Goal: Navigation & Orientation: Find specific page/section

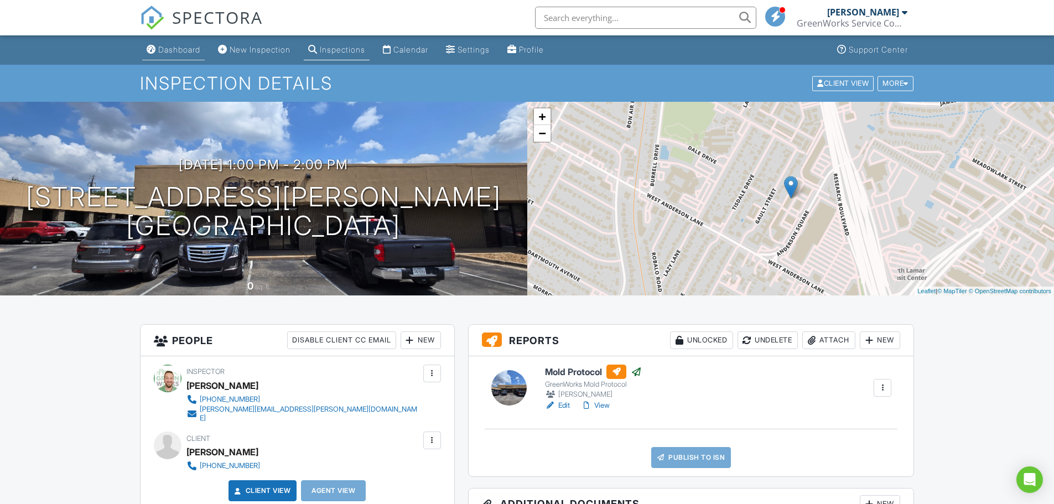
click at [163, 48] on div "Dashboard" at bounding box center [179, 49] width 42 height 9
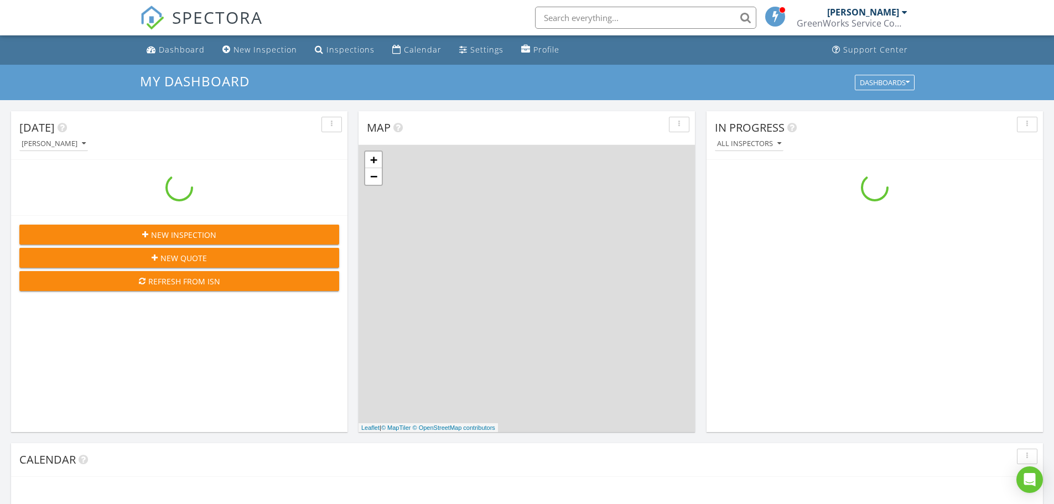
scroll to position [1024, 1071]
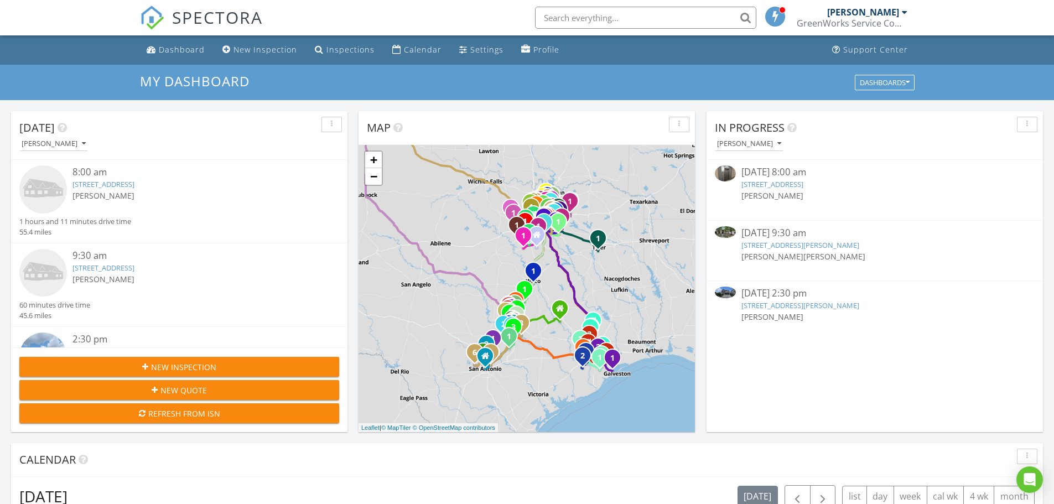
click at [134, 268] on link "4717 Teverola Dr, Round Rock, TX 78665" at bounding box center [103, 268] width 62 height 10
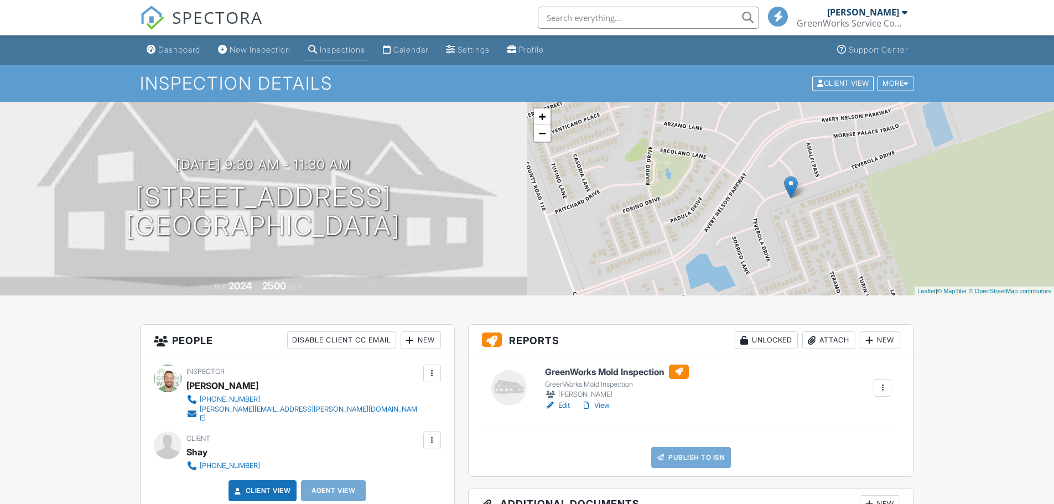
click at [174, 49] on div "Dashboard" at bounding box center [179, 49] width 42 height 9
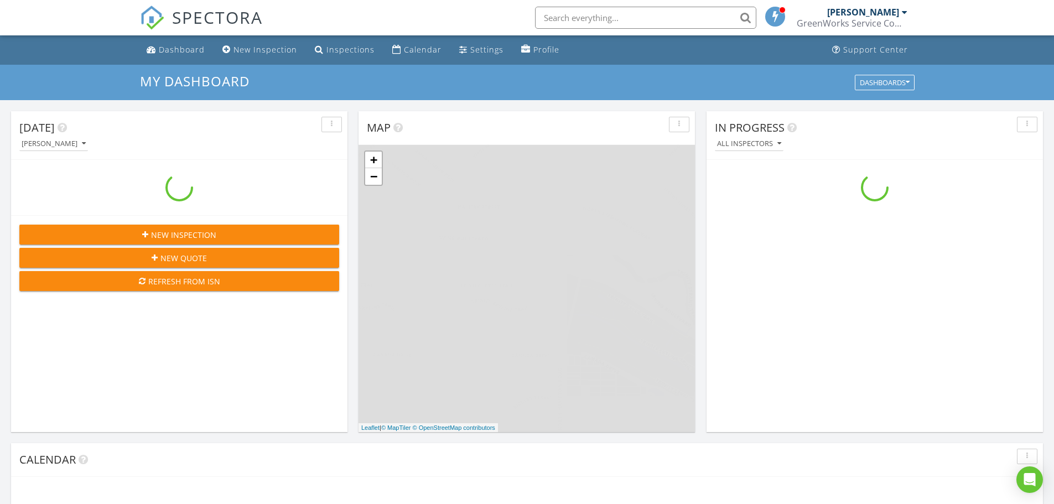
scroll to position [1024, 1071]
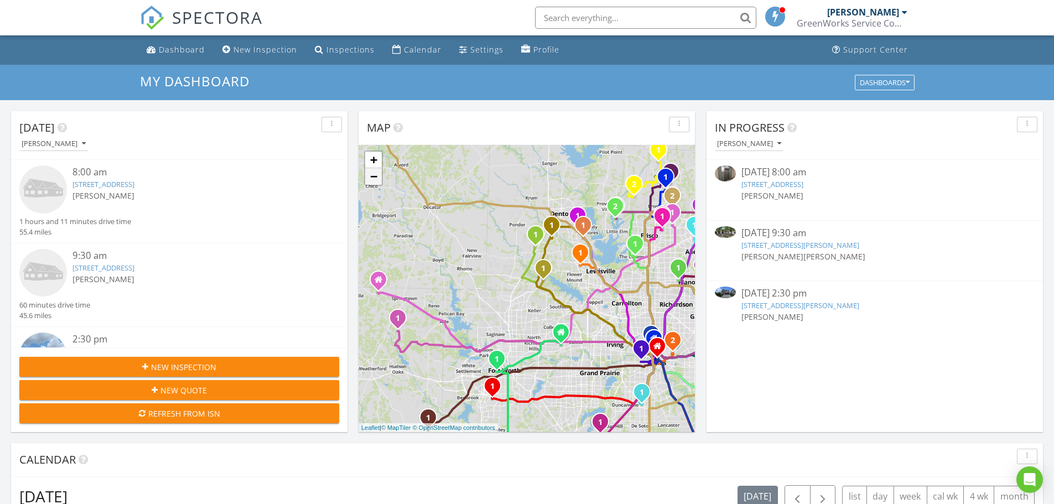
click at [371, 174] on link "−" at bounding box center [373, 176] width 17 height 17
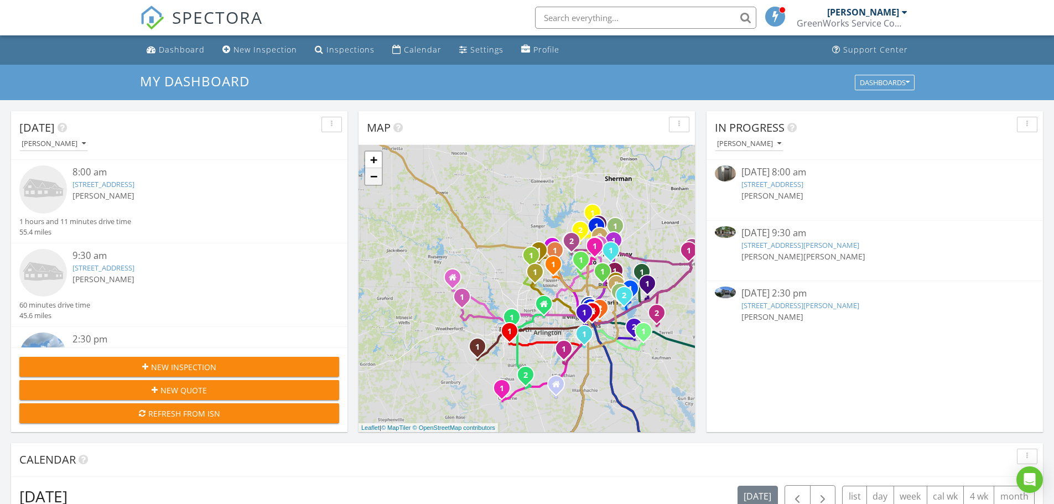
click at [371, 174] on link "−" at bounding box center [373, 176] width 17 height 17
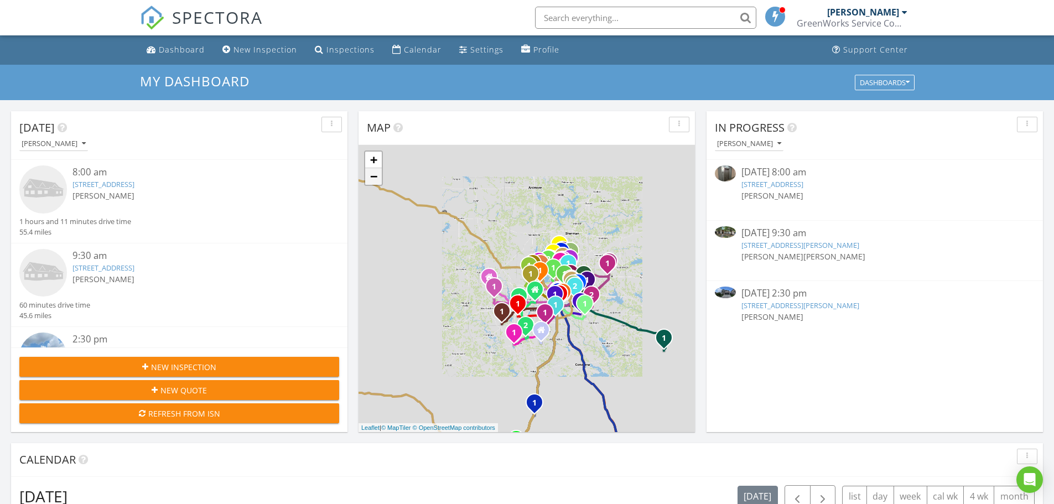
click at [371, 174] on link "−" at bounding box center [373, 176] width 17 height 17
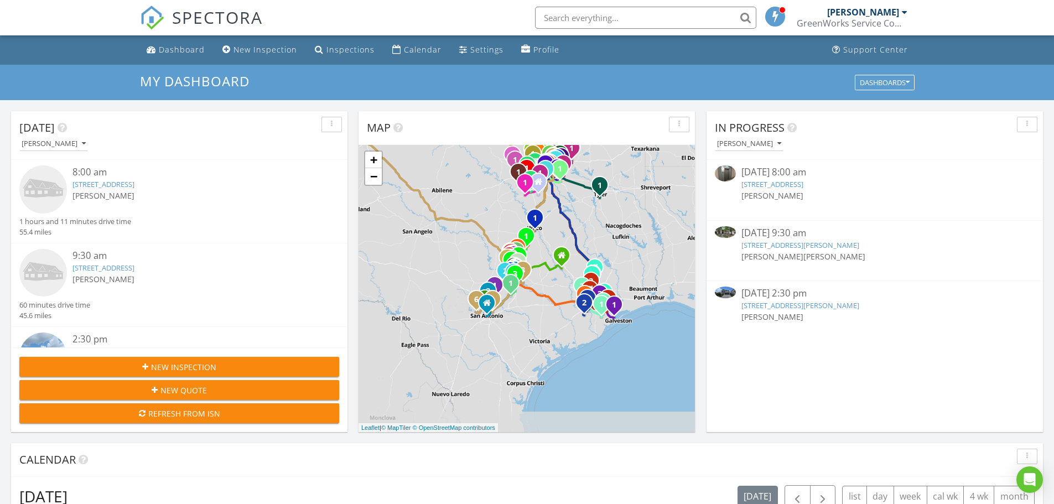
drag, startPoint x: 440, startPoint y: 351, endPoint x: 445, endPoint y: 230, distance: 121.2
click at [445, 230] on div "1 1 1 1 1 2 1 1 2 1 1 1 1 2 1 2 1 1 2 1 1 2 1 1 2 1 2 1 1 2 3 1 2 1 1 1 1 1 1 1…" at bounding box center [526, 288] width 336 height 287
click at [379, 158] on link "+" at bounding box center [373, 160] width 17 height 17
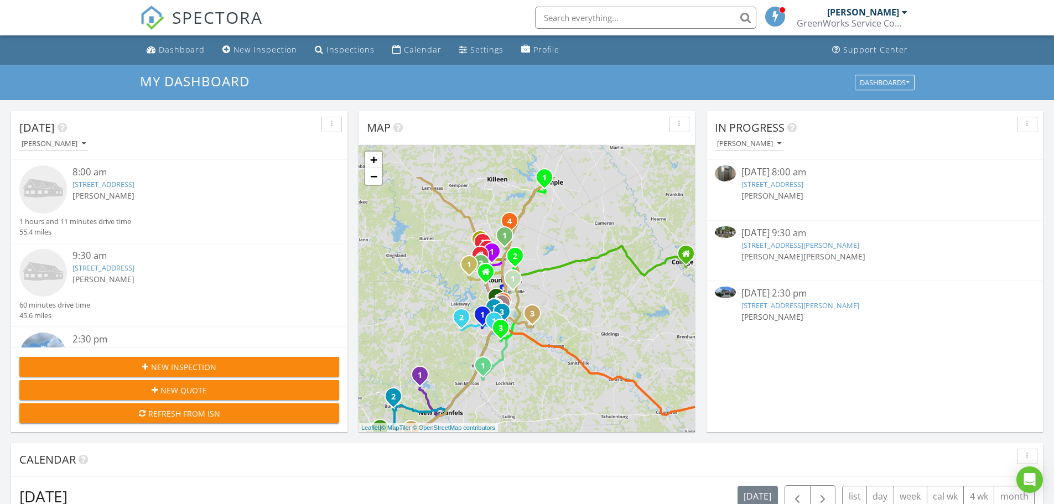
drag, startPoint x: 410, startPoint y: 224, endPoint x: 426, endPoint y: 262, distance: 41.1
click at [426, 262] on div "1 1 1 1 1 2 1 1 2 1 1 1 1 2 1 2 1 1 2 1 1 2 1 1 2 1 2 1 1 2 3 1 2 1 1 1 1 1 1 1…" at bounding box center [526, 288] width 336 height 287
click at [380, 160] on link "+" at bounding box center [373, 160] width 17 height 17
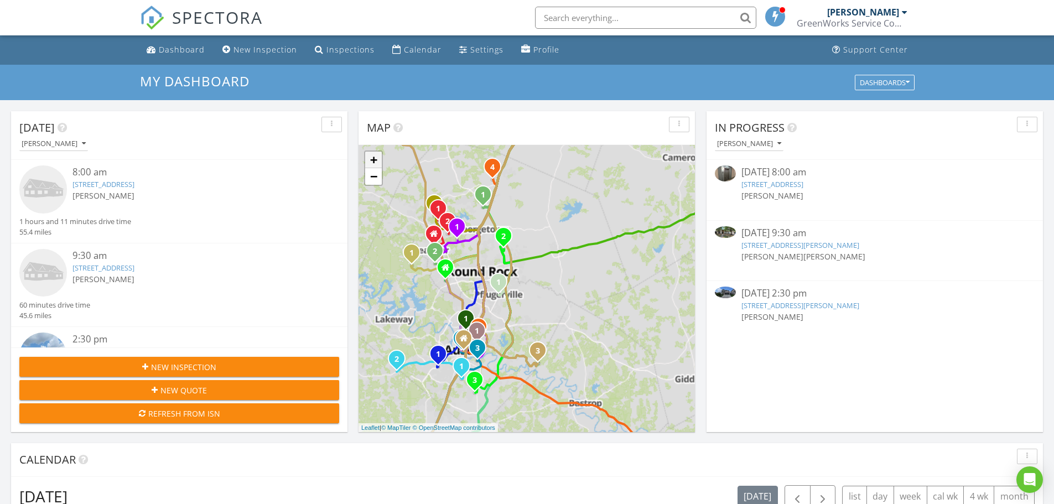
click at [380, 160] on link "+" at bounding box center [373, 160] width 17 height 17
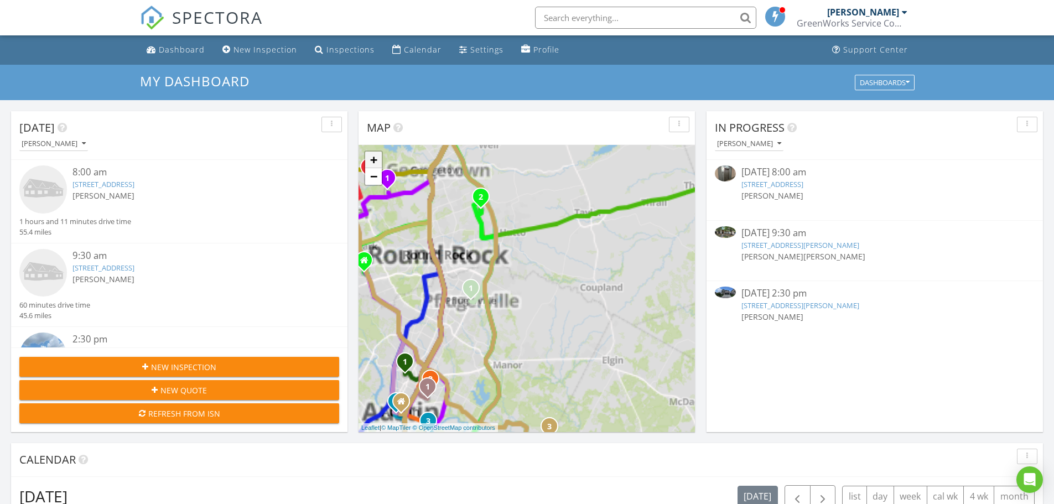
click at [380, 160] on link "+" at bounding box center [373, 160] width 17 height 17
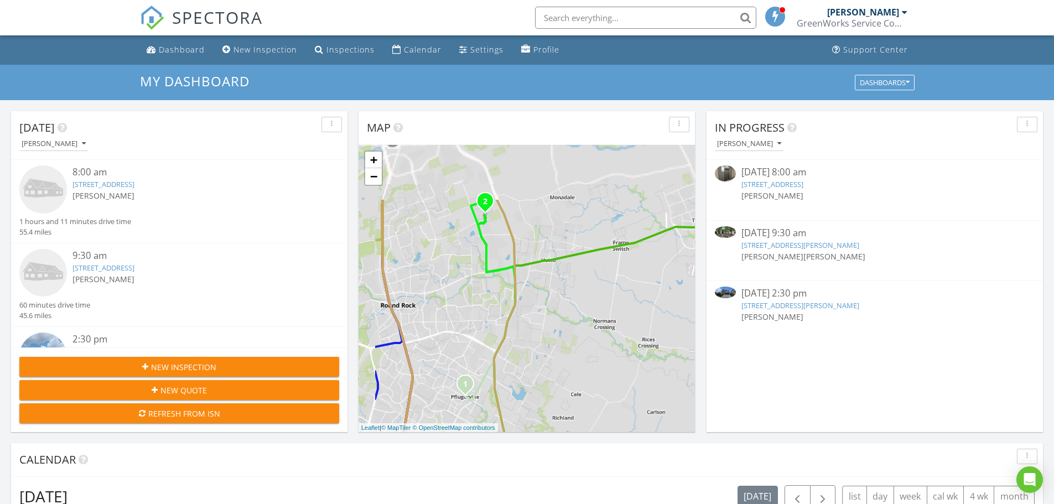
drag, startPoint x: 423, startPoint y: 201, endPoint x: 476, endPoint y: 286, distance: 100.5
click at [476, 286] on div "1 1 1 1 1 2 1 1 2 1 1 1 1 2 1 2 1 1 2 1 1 2 1 1 2 1 2 1 1 2 3 1 2 1 1 1 1 1 1 1…" at bounding box center [526, 288] width 336 height 287
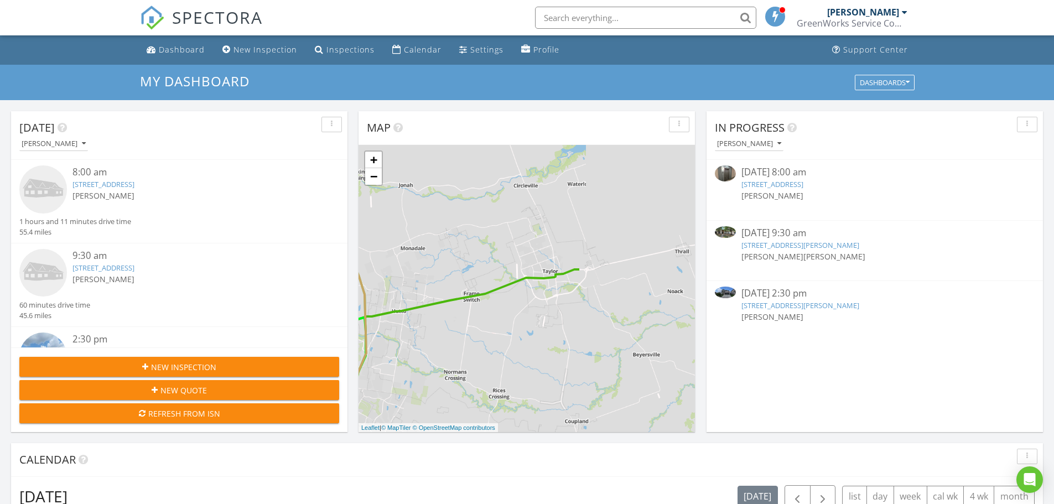
drag, startPoint x: 560, startPoint y: 304, endPoint x: 409, endPoint y: 356, distance: 159.7
click at [409, 356] on div "1 1 1 1 1 2 1 1 2 1 1 1 1 2 1 2 1 1 2 1 1 2 1 1 2 1 2 1 1 2 3 1 2 1 1 1 1 1 1 1…" at bounding box center [526, 288] width 336 height 287
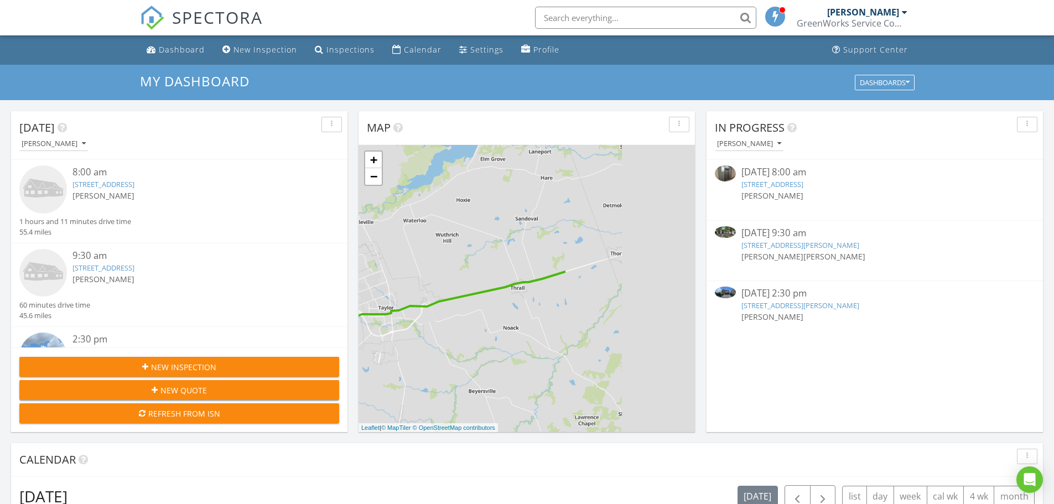
drag, startPoint x: 622, startPoint y: 342, endPoint x: 451, endPoint y: 382, distance: 175.1
click at [449, 384] on div "1 1 1 1 1 2 1 1 2 1 1 1 1 2 1 2 1 1 2 1 1 2 1 1 2 1 2 1 1 2 3 1 2 1 1 1 1 1 1 1…" at bounding box center [526, 288] width 336 height 287
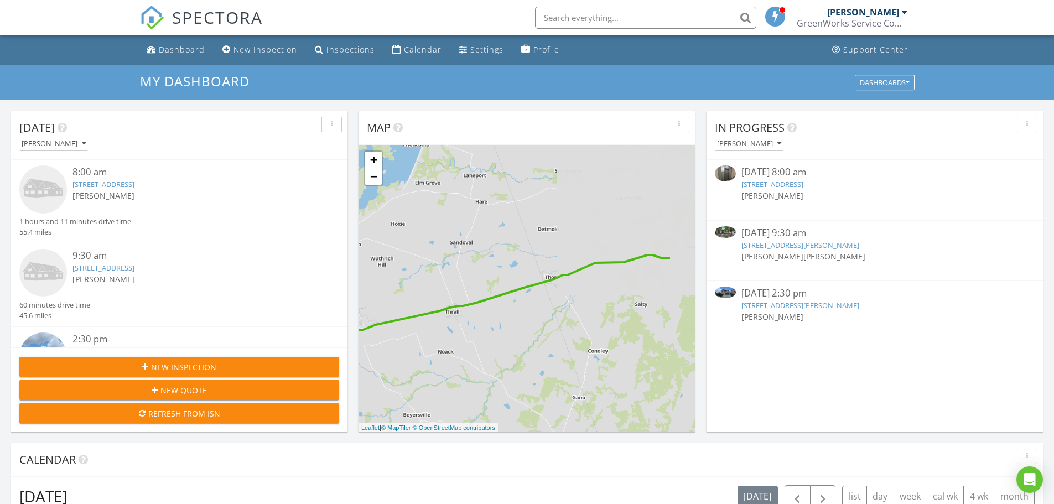
drag, startPoint x: 591, startPoint y: 341, endPoint x: 455, endPoint y: 389, distance: 144.0
click at [455, 389] on div "1 1 1 1 1 2 1 1 2 1 1 1 1 2 1 2 1 1 2 1 1 2 1 1 2 1 2 1 1 2 3 1 2 1 1 1 1 1 1 1…" at bounding box center [526, 288] width 336 height 287
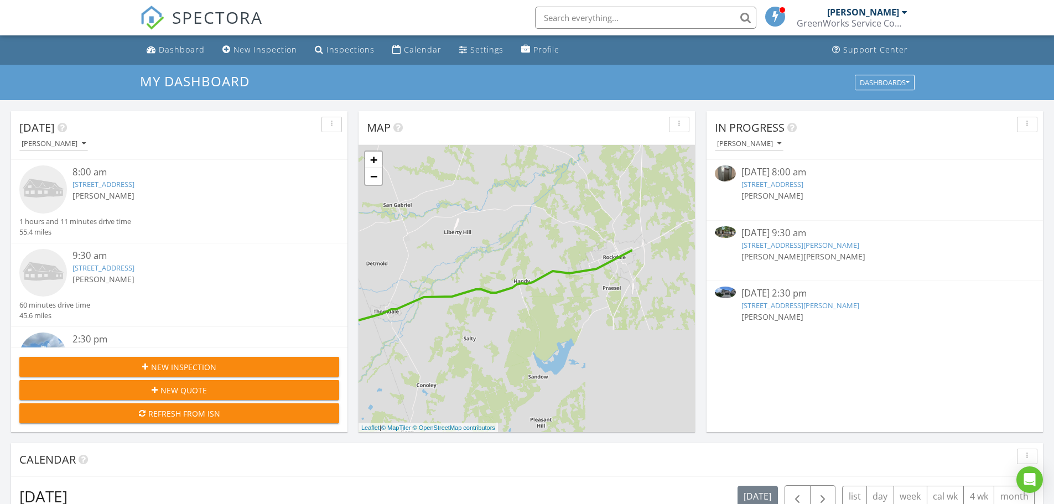
drag, startPoint x: 596, startPoint y: 347, endPoint x: 494, endPoint y: 359, distance: 103.0
click at [494, 359] on div "1 1 1 1 1 2 1 1 2 1 1 1 1 2 1 2 1 1 2 1 1 2 1 1 2 1 2 1 1 2 3 1 2 1 1 1 1 1 1 1…" at bounding box center [526, 288] width 336 height 287
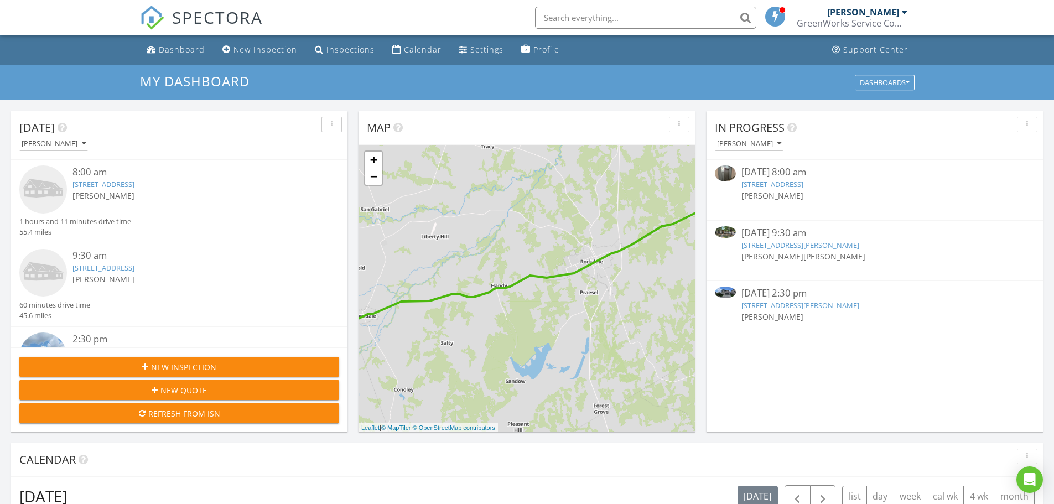
drag, startPoint x: 661, startPoint y: 307, endPoint x: 465, endPoint y: 380, distance: 209.7
click at [466, 380] on div "1 1 1 1 1 2 1 1 2 1 1 1 1 2 1 2 1 1 2 1 1 2 1 1 2 1 2 1 1 2 3 1 2 1 1 1 1 1 1 1…" at bounding box center [526, 288] width 336 height 287
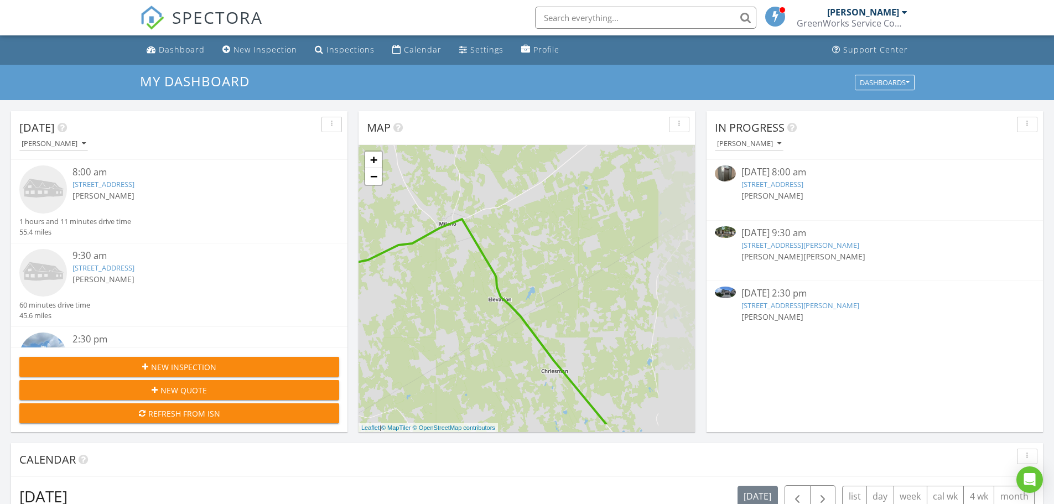
drag, startPoint x: 604, startPoint y: 297, endPoint x: 503, endPoint y: 367, distance: 123.3
click at [481, 227] on div "1 1 1 1 1 2 1 1 2 1 1 1 1 2 1 2 1 1 2 1 1 2 1 1 2 1 2 1 1 2 3 1 2 1 1 1 1 1 1 1…" at bounding box center [526, 288] width 336 height 287
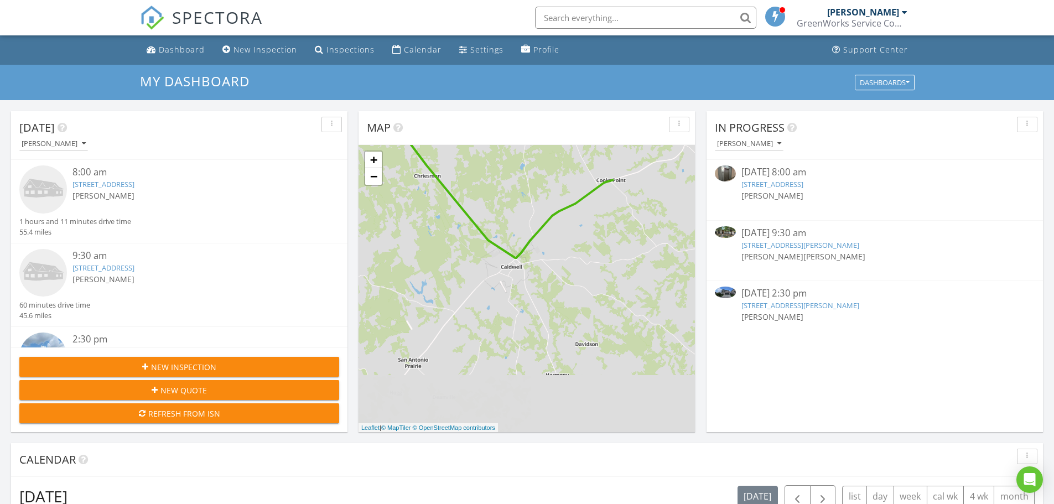
drag, startPoint x: 503, startPoint y: 367, endPoint x: 383, endPoint y: 199, distance: 205.8
click at [383, 200] on div "1 1 1 1 1 2 1 1 2 1 1 1 1 2 1 2 1 1 2 1 1 2 1 1 2 1 2 1 1 2 3 1 2 1 1 1 1 1 1 1…" at bounding box center [526, 288] width 336 height 287
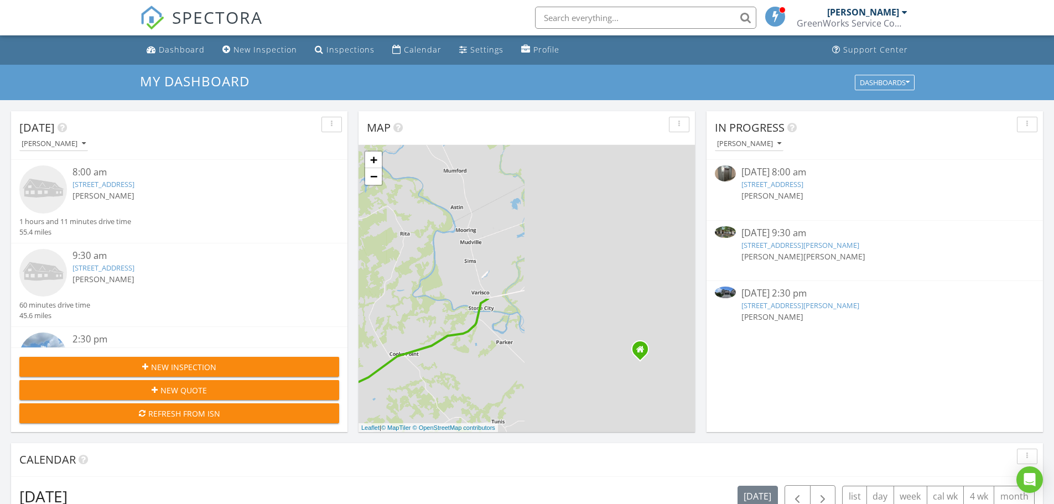
drag, startPoint x: 662, startPoint y: 211, endPoint x: 453, endPoint y: 395, distance: 278.2
click at [451, 397] on div "1 1 1 1 1 2 1 1 2 1 1 1 1 2 1 2 1 1 2 1 1 2 1 1 2 1 2 1 1 2 3 1 2 1 1 1 1 1 1 1…" at bounding box center [526, 288] width 336 height 287
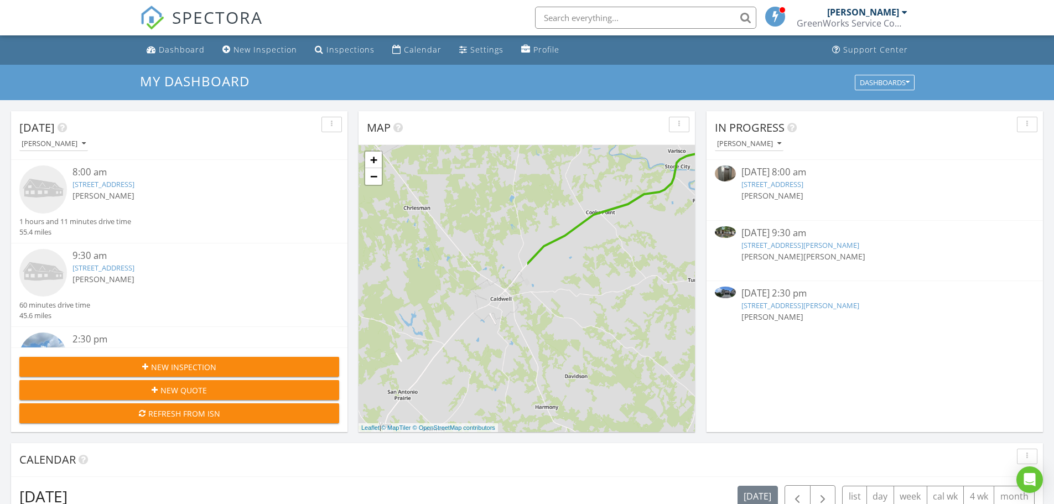
drag, startPoint x: 411, startPoint y: 389, endPoint x: 627, endPoint y: 235, distance: 264.4
click at [626, 236] on div "1 1 1 1 1 2 1 1 2 1 1 1 1 2 1 2 1 1 2 1 1 2 1 1 2 1 2 1 1 2 3 1 2 1 1 1 1 1 1 1…" at bounding box center [526, 288] width 336 height 287
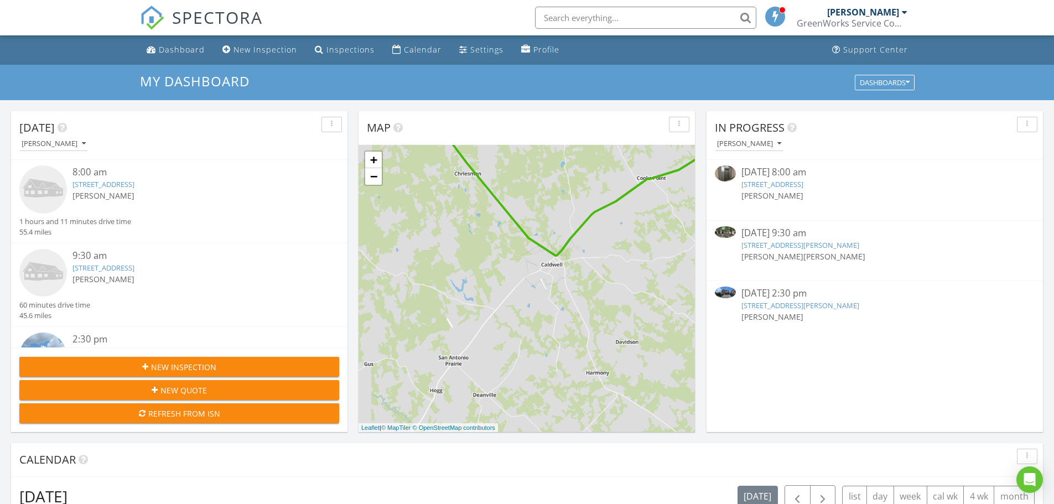
drag, startPoint x: 375, startPoint y: 339, endPoint x: 608, endPoint y: 218, distance: 262.7
click at [608, 218] on div "1 1 1 1 1 2 1 1 2 1 1 1 1 2 1 2 1 1 2 1 1 2 1 1 2 1 2 1 1 2 3 1 2 1 1 1 1 1 1 1…" at bounding box center [526, 288] width 336 height 287
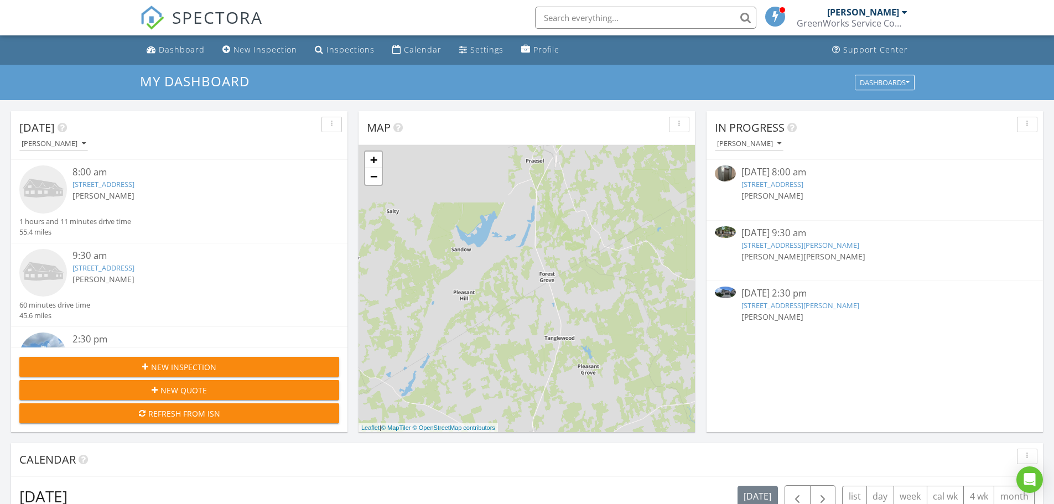
drag, startPoint x: 599, startPoint y: 322, endPoint x: 652, endPoint y: 393, distance: 88.0
click at [652, 393] on div "1 1 1 1 1 2 1 1 2 1 1 1 1 2 1 2 1 1 2 1 1 2 1 1 2 1 2 1 1 2 3 1 2 1 1 1 1 1 1 1…" at bounding box center [526, 288] width 336 height 287
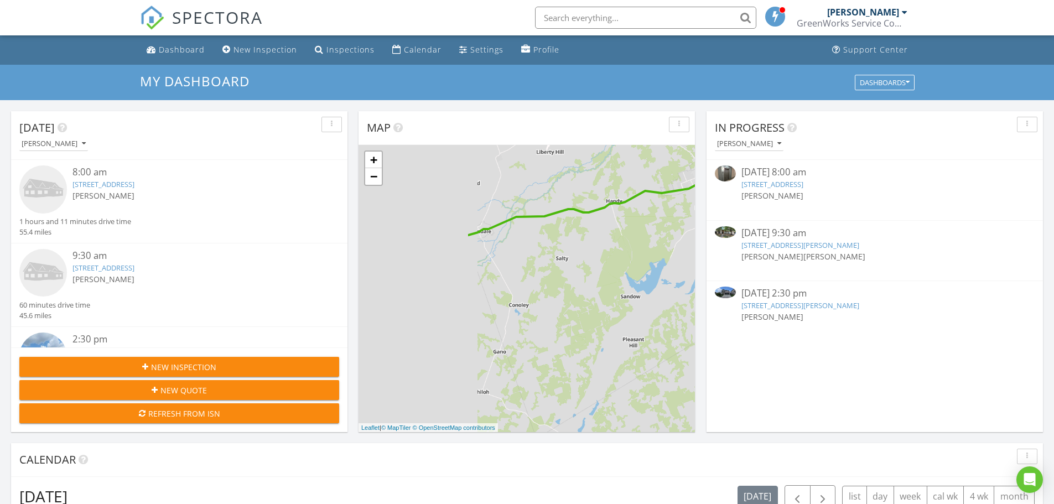
drag, startPoint x: 471, startPoint y: 309, endPoint x: 712, endPoint y: 301, distance: 241.3
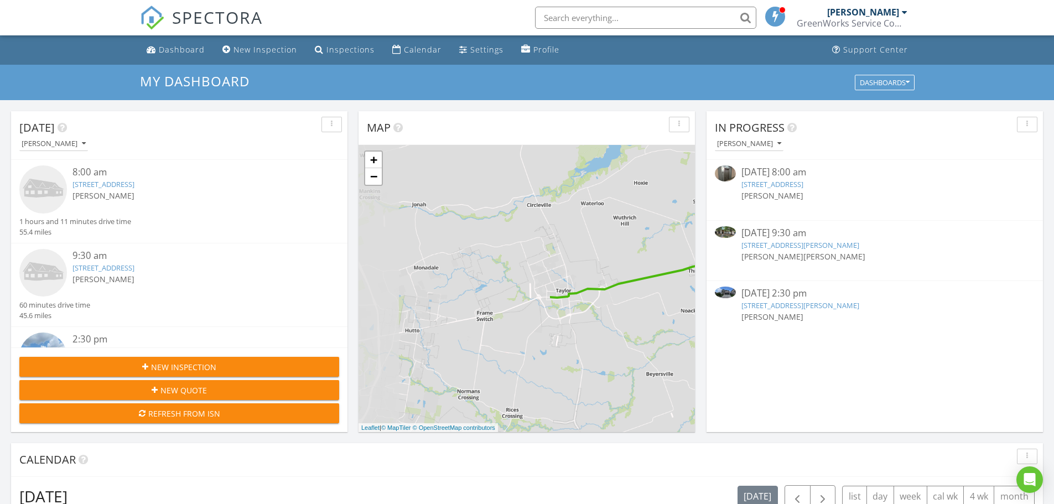
drag, startPoint x: 499, startPoint y: 303, endPoint x: 740, endPoint y: 319, distance: 241.1
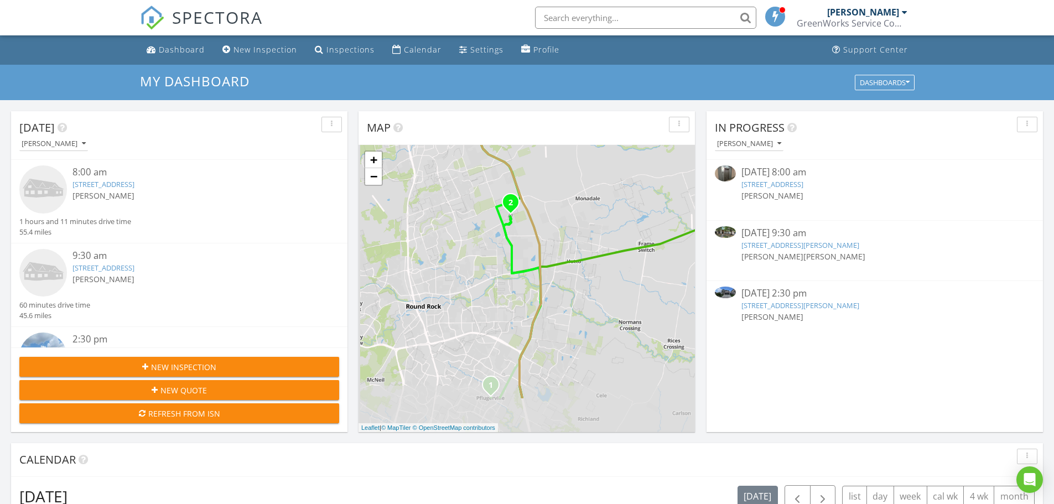
drag, startPoint x: 468, startPoint y: 331, endPoint x: 619, endPoint y: 268, distance: 163.8
click at [619, 268] on div "1 1 1 1 1 2 1 1 2 1 1 1 1 2 1 2 1 1 2 1 1 2 1 1 2 1 2 1 1 2 3 1 2 1 1 1 1 1 1 1…" at bounding box center [526, 288] width 336 height 287
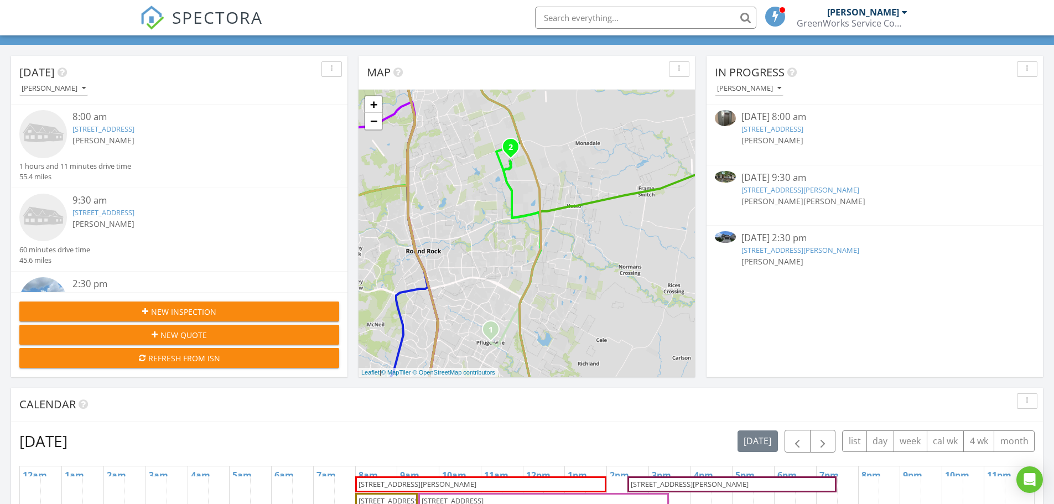
scroll to position [0, 0]
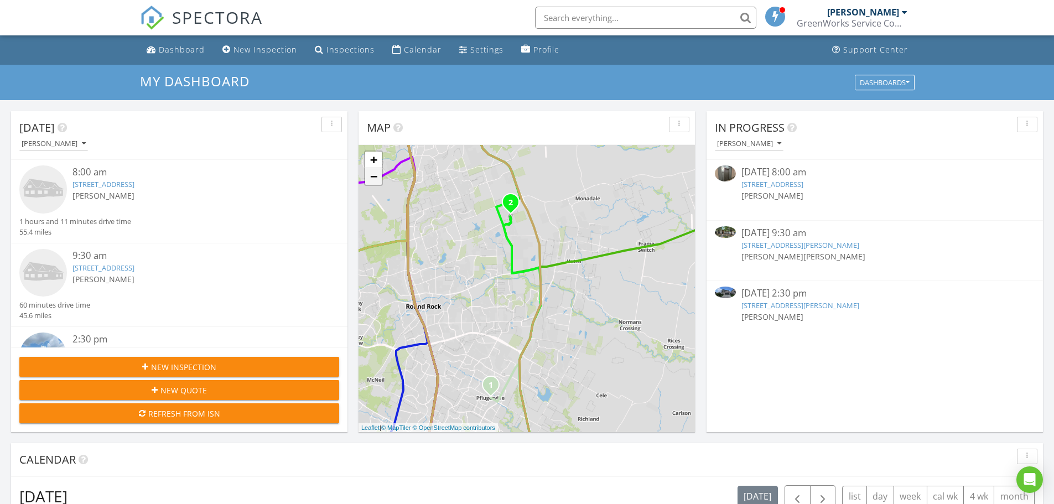
click at [367, 175] on link "−" at bounding box center [373, 176] width 17 height 17
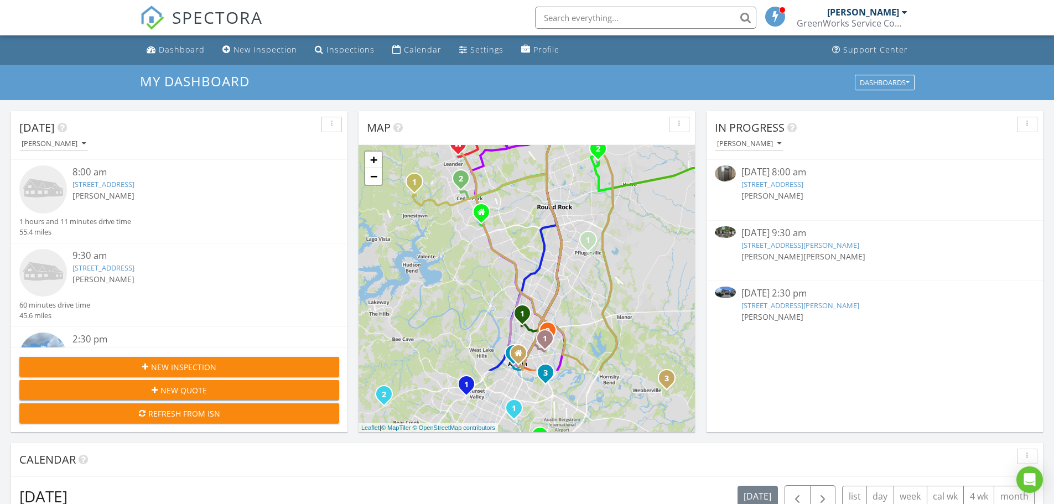
drag, startPoint x: 426, startPoint y: 297, endPoint x: 508, endPoint y: 205, distance: 123.4
click at [508, 205] on div "1 1 1 1 1 2 1 1 2 1 1 1 1 2 1 2 1 1 2 1 1 2 1 1 2 1 2 1 1 2 3 1 2 1 1 1 1 1 1 1…" at bounding box center [526, 288] width 336 height 287
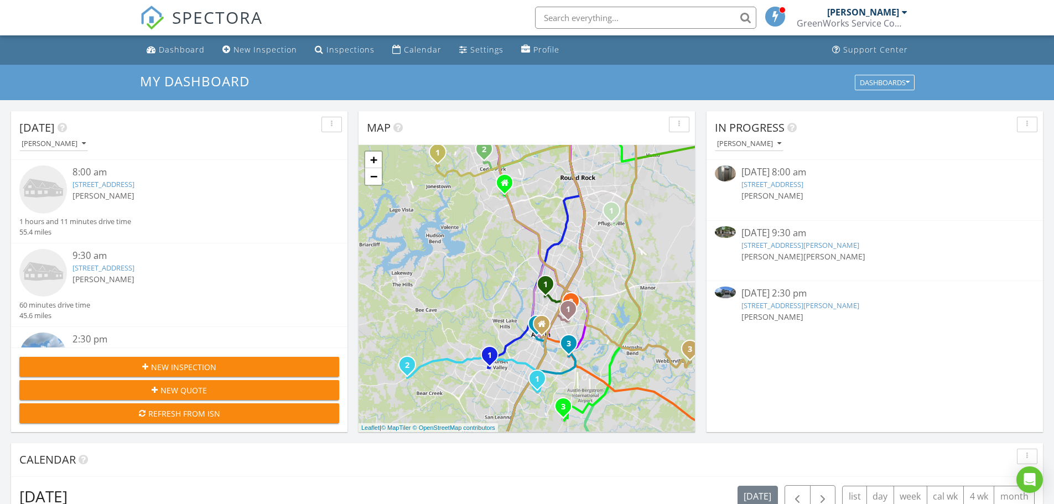
drag, startPoint x: 496, startPoint y: 306, endPoint x: 511, endPoint y: 284, distance: 26.6
click at [523, 291] on div "1 1 1 1 1 2 1 1 2 1 1 1 1 2 1 2 1 1 2 1 1 2 1 1 2 1 2 1 1 2 3 1 2 1 1 1 1 1 1 1…" at bounding box center [526, 288] width 336 height 287
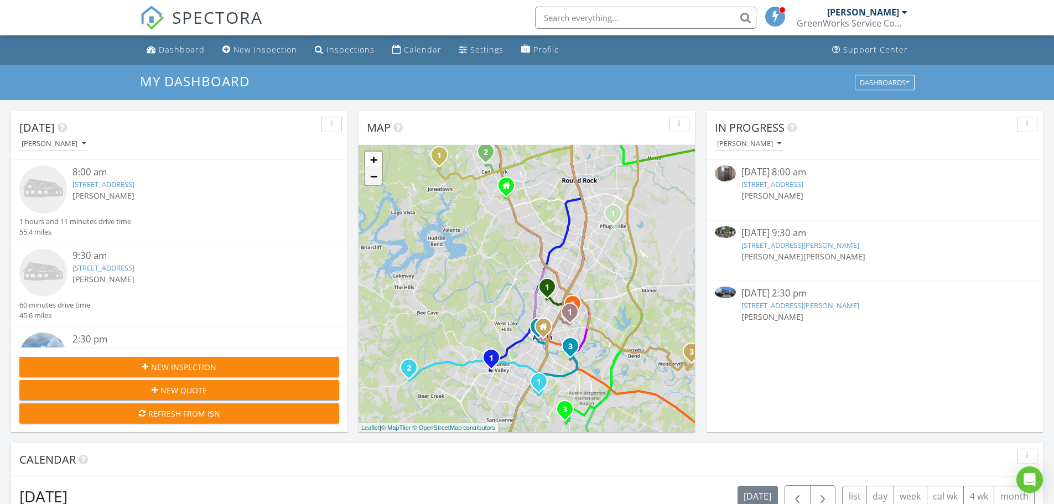
click at [375, 180] on link "−" at bounding box center [373, 176] width 17 height 17
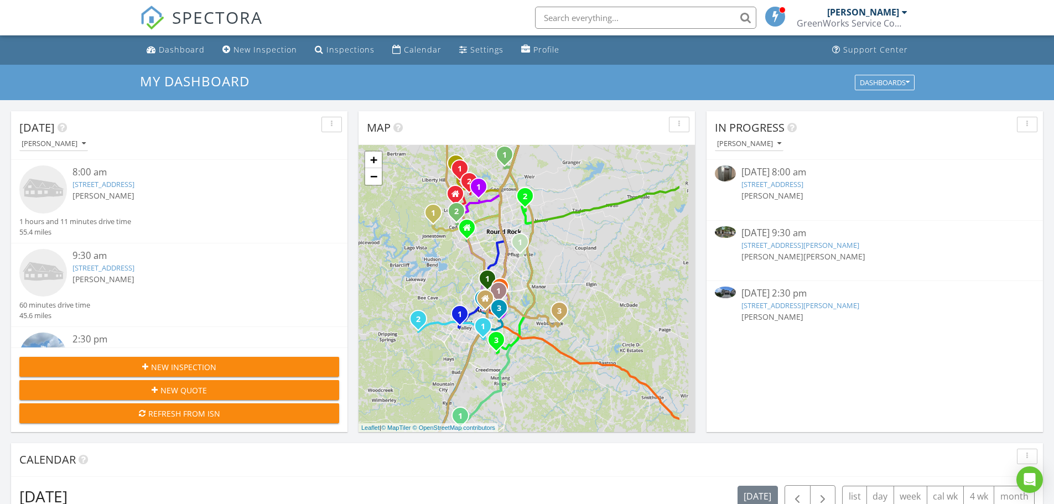
drag, startPoint x: 478, startPoint y: 287, endPoint x: 428, endPoint y: 287, distance: 50.9
click at [428, 287] on div "1 1 1 1 1 2 1 1 2 1 1 1 1 2 1 2 1 1 2 1 1 2 1 1 2 1 2 1 1 2 3 1 2 1 1 1 1 1 1 1…" at bounding box center [526, 288] width 336 height 287
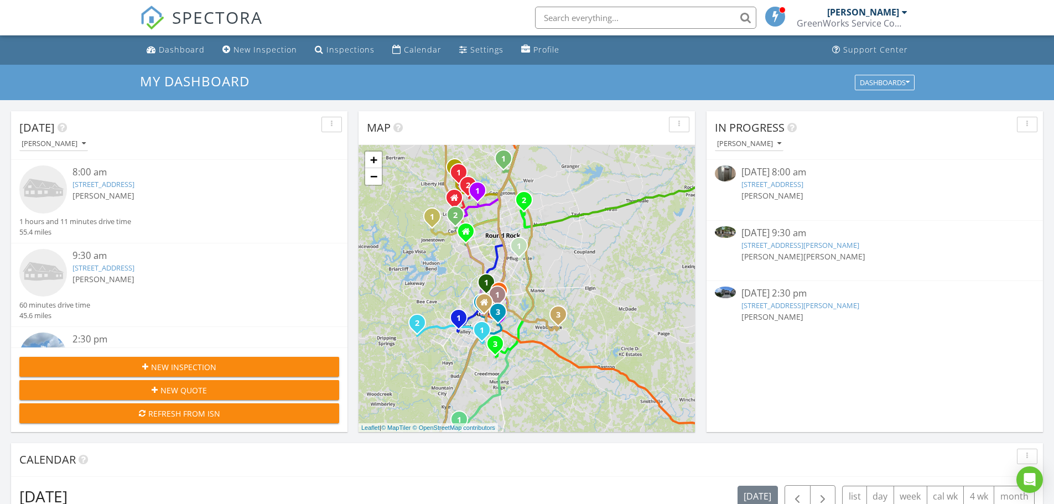
click at [134, 186] on link "5417 Windcliff Dr, Temple, TX 76502" at bounding box center [103, 184] width 62 height 10
